Goal: Transaction & Acquisition: Register for event/course

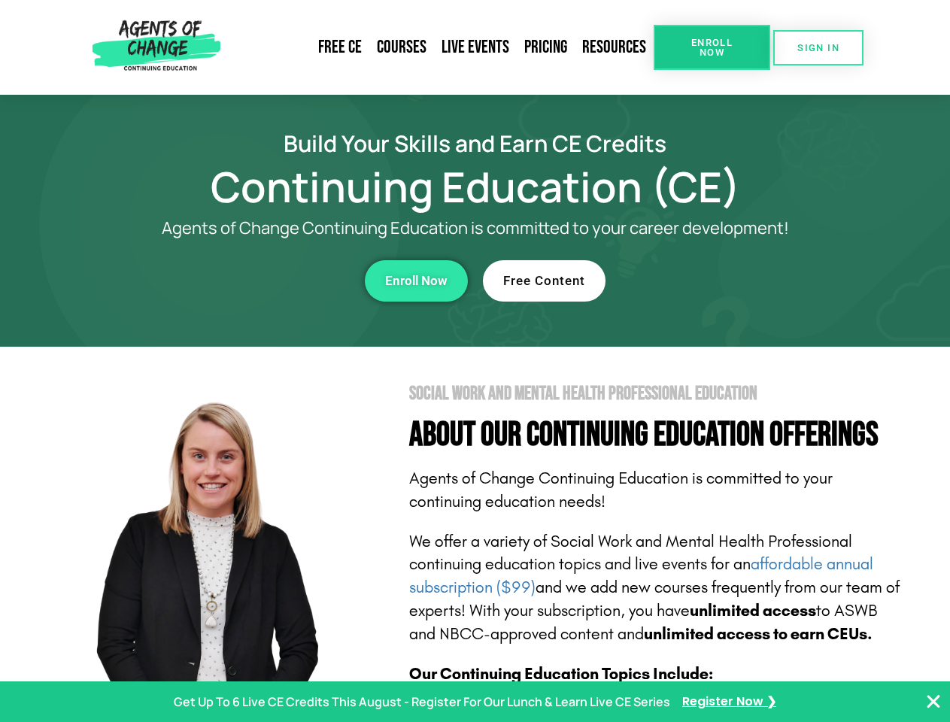
click at [475, 361] on section "Social Work and Mental Health Professional Education About Our Continuing Educa…" at bounding box center [475, 663] width 950 height 632
click at [712, 47] on span "Enroll Now" at bounding box center [712, 48] width 68 height 20
click at [819, 47] on span "SIGN IN" at bounding box center [819, 48] width 42 height 10
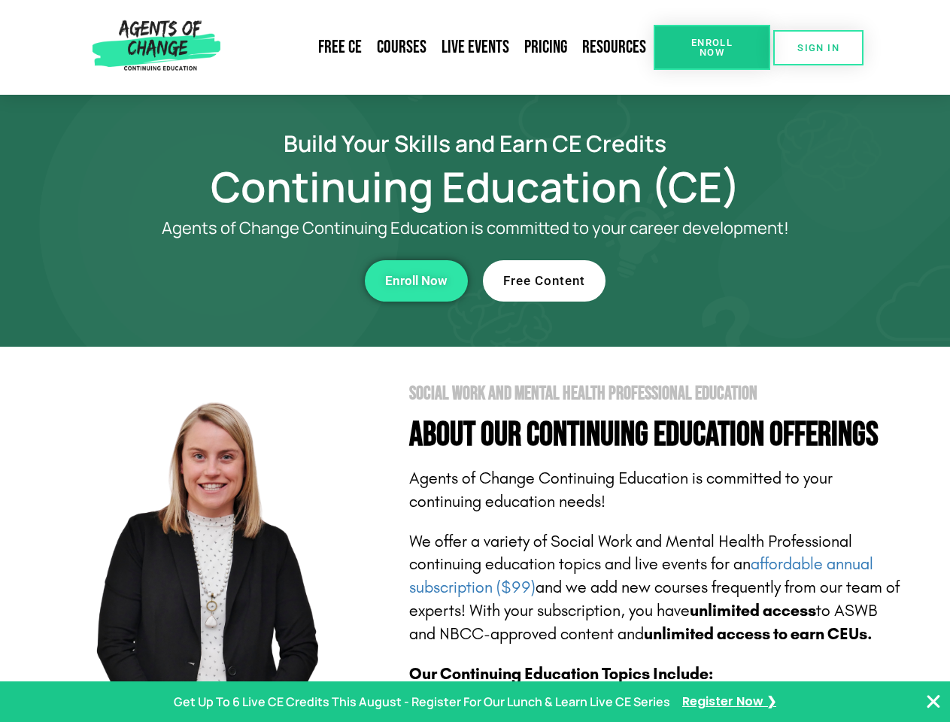
click at [261, 281] on div "Enroll Now" at bounding box center [261, 280] width 414 height 41
click at [416, 281] on span "Enroll Now" at bounding box center [416, 281] width 62 height 13
